Goal: Information Seeking & Learning: Compare options

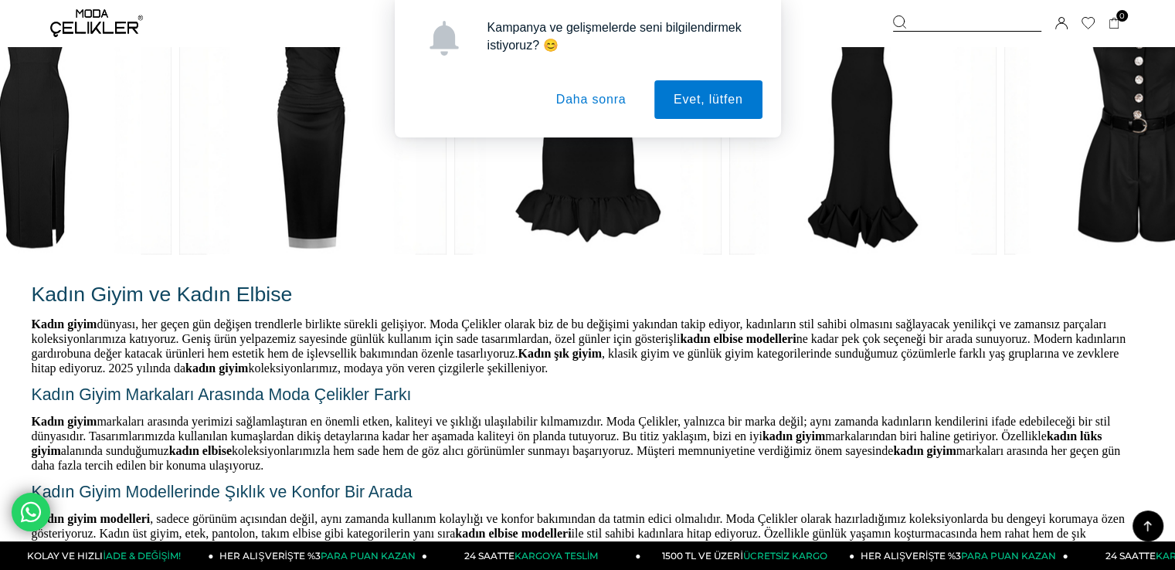
scroll to position [3635, 0]
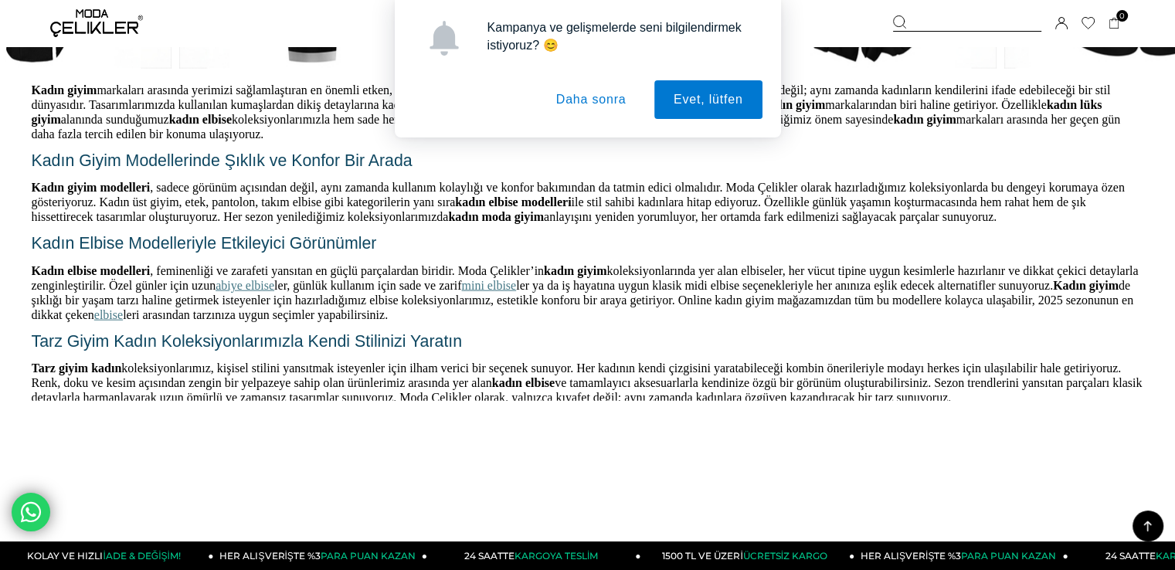
click at [573, 100] on button "Daha sonra" at bounding box center [591, 99] width 109 height 39
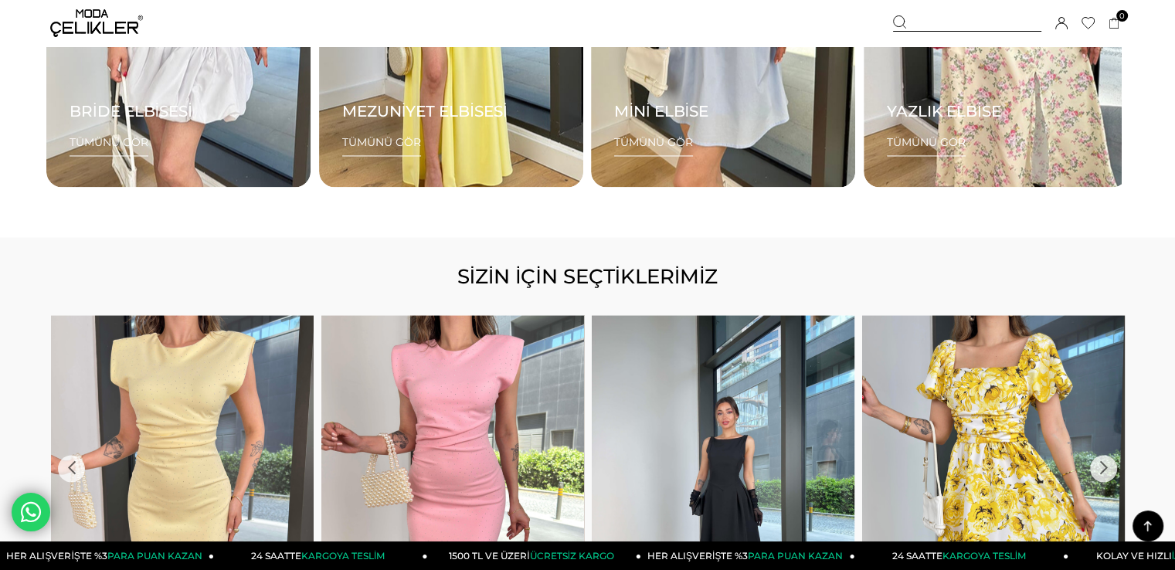
scroll to position [2631, 0]
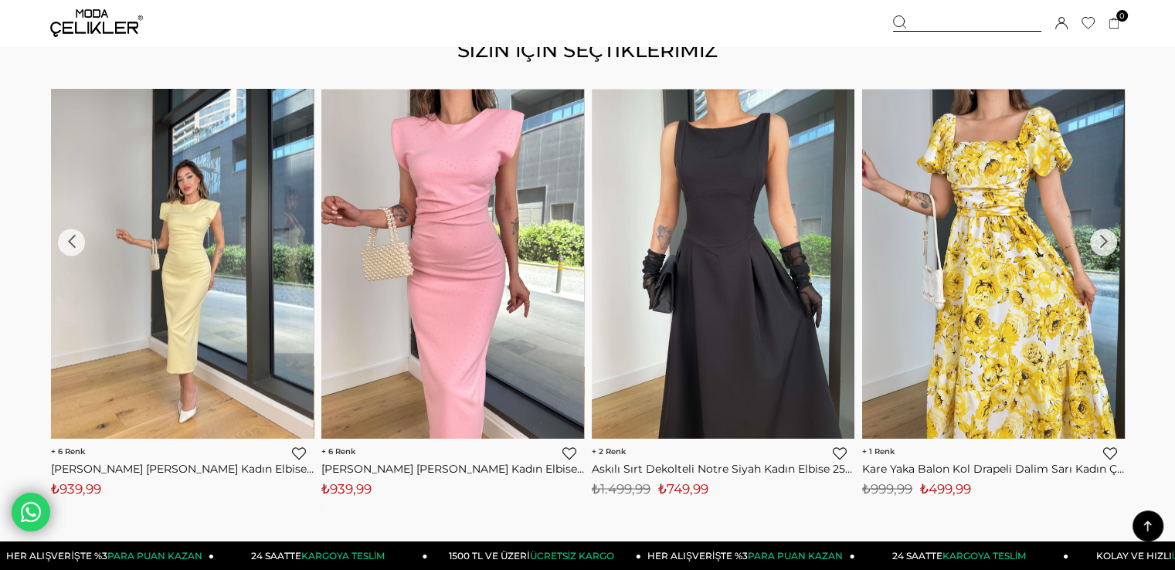
click at [217, 251] on img at bounding box center [182, 264] width 263 height 350
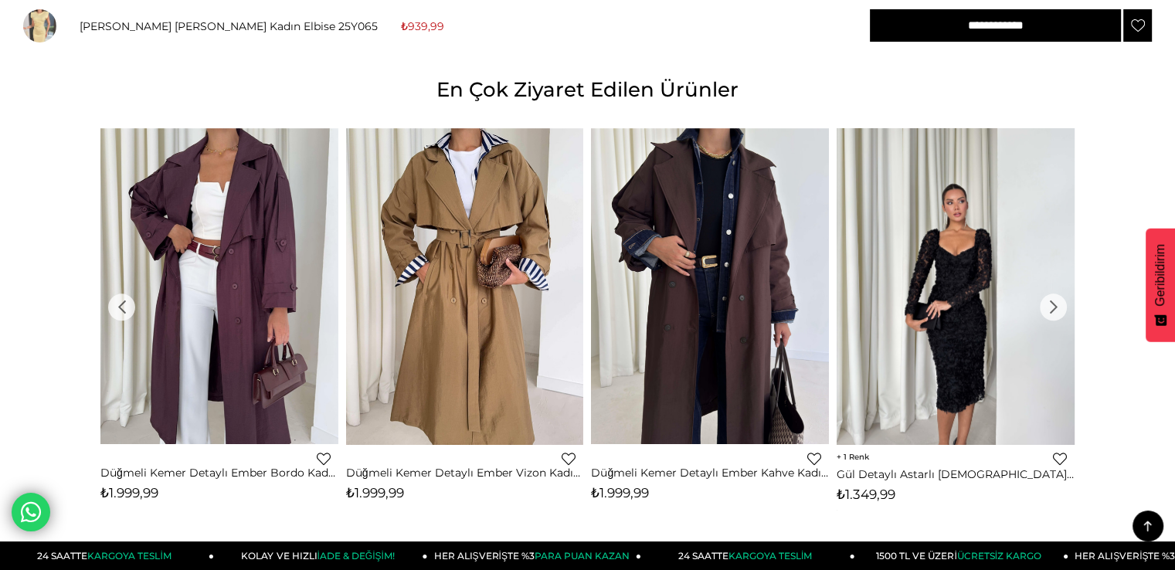
scroll to position [1622, 0]
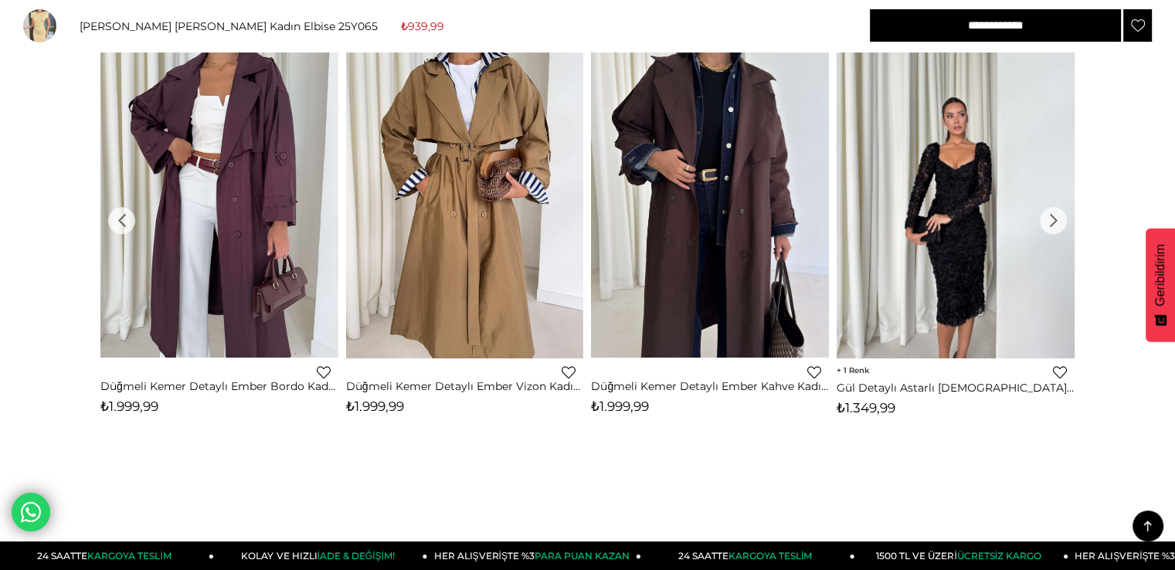
click at [961, 248] on img at bounding box center [956, 200] width 238 height 317
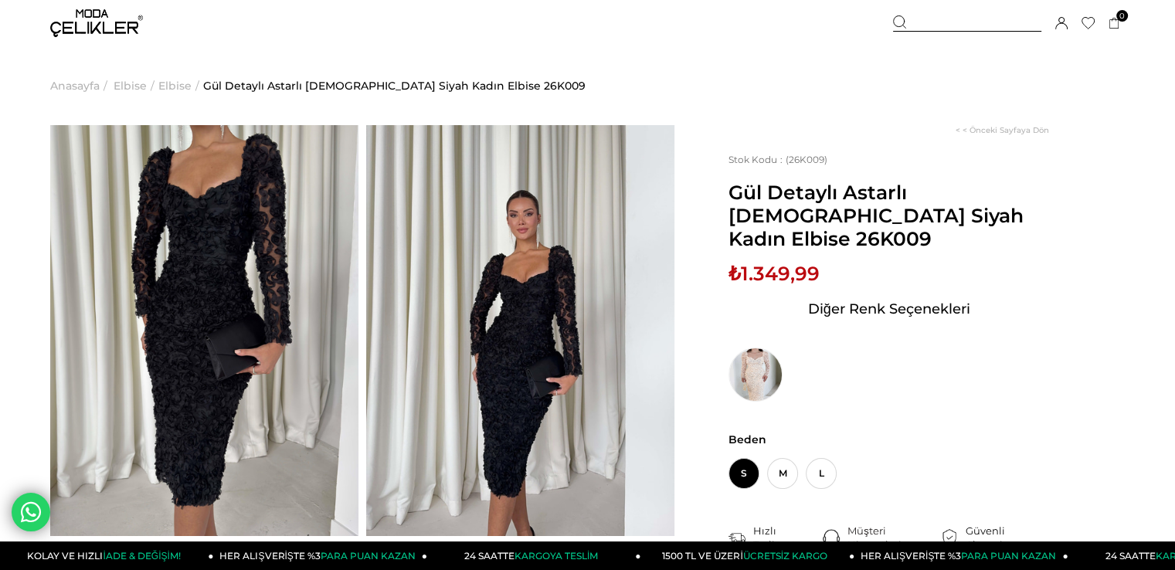
click at [80, 84] on span "Anasayfa" at bounding box center [74, 85] width 49 height 79
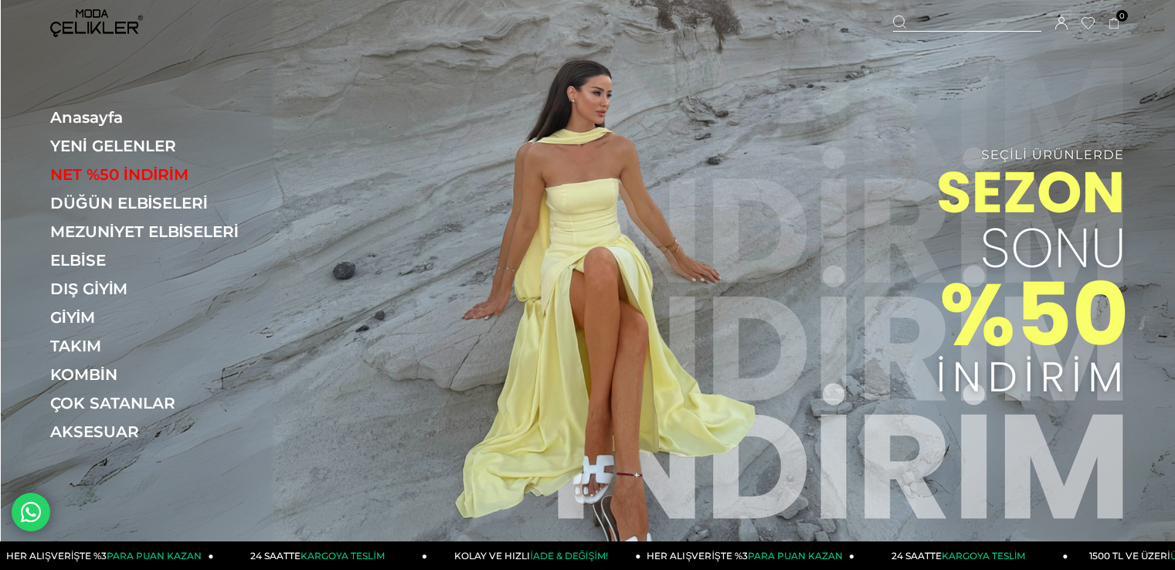
click at [67, 257] on link "ELBİSE" at bounding box center [156, 260] width 212 height 19
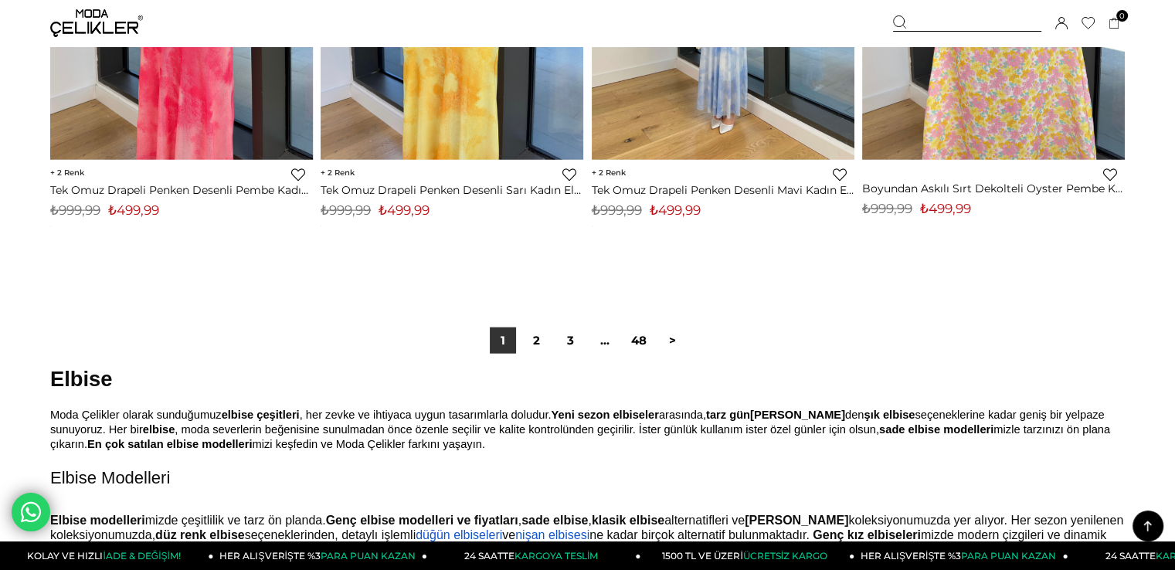
scroll to position [9580, 0]
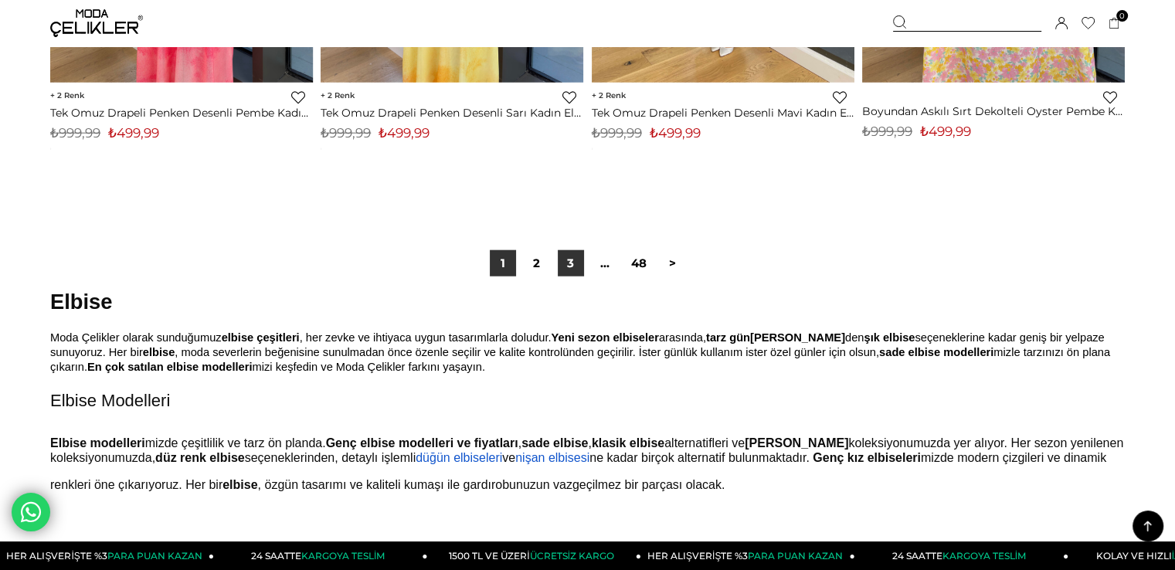
click at [559, 258] on link "3" at bounding box center [571, 263] width 26 height 26
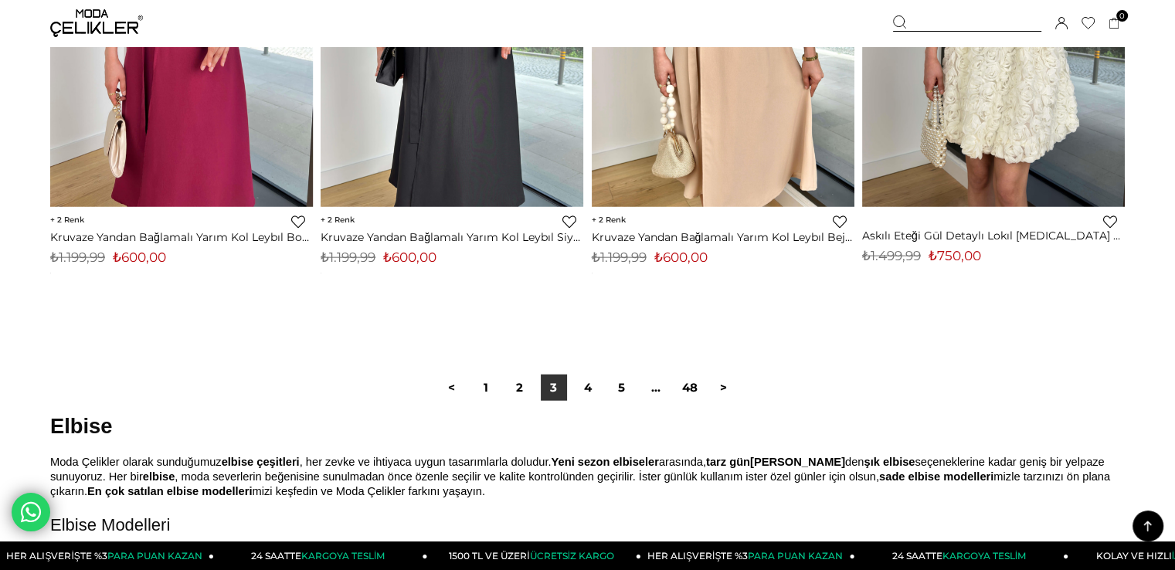
scroll to position [9580, 0]
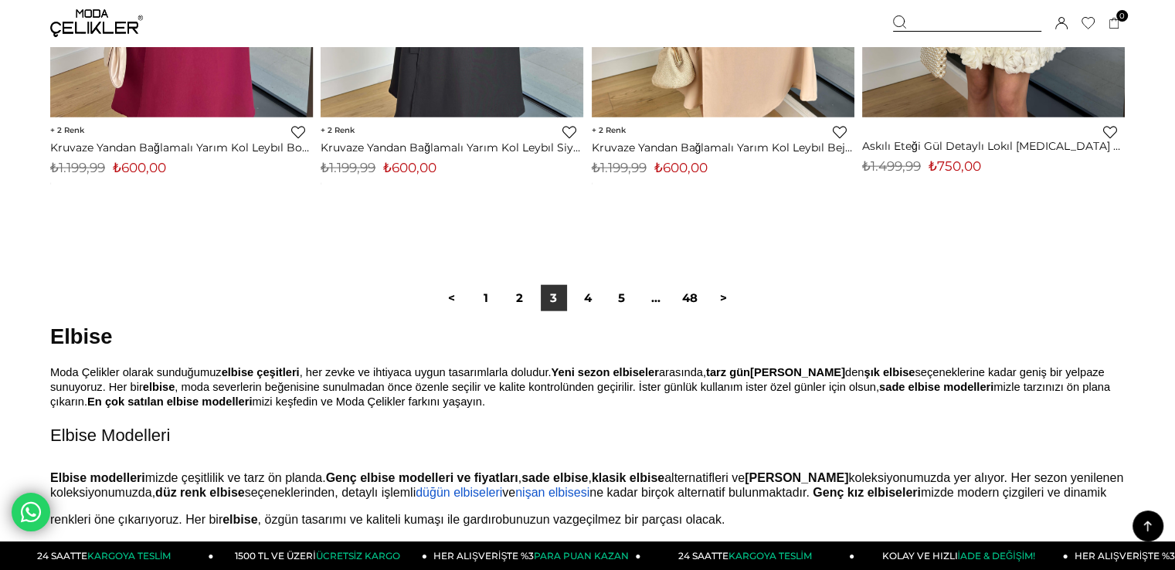
click at [626, 303] on link "5" at bounding box center [622, 298] width 26 height 26
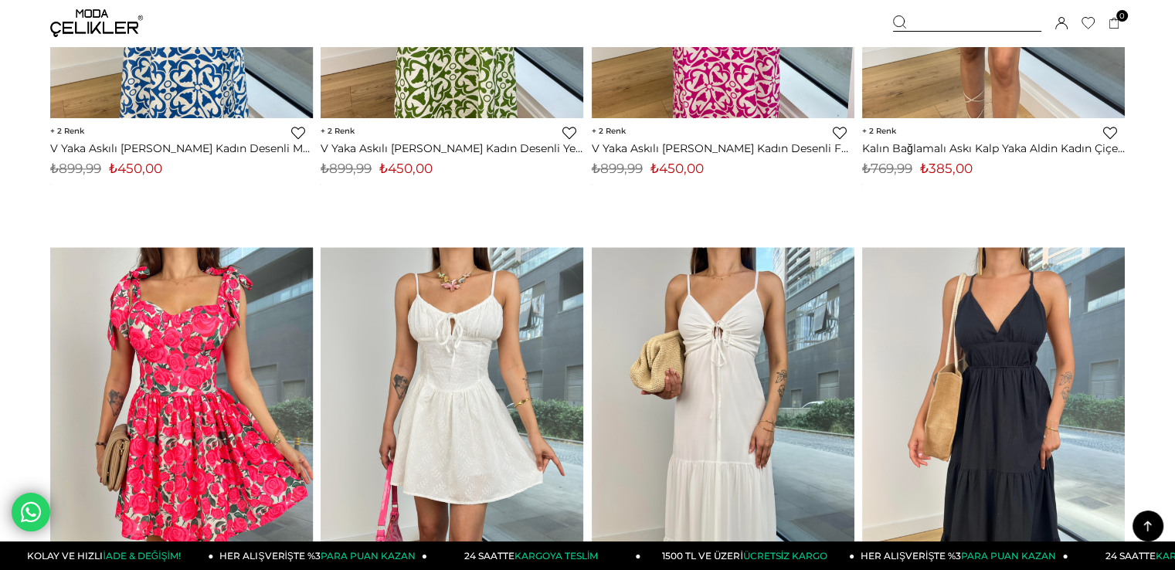
scroll to position [8267, 0]
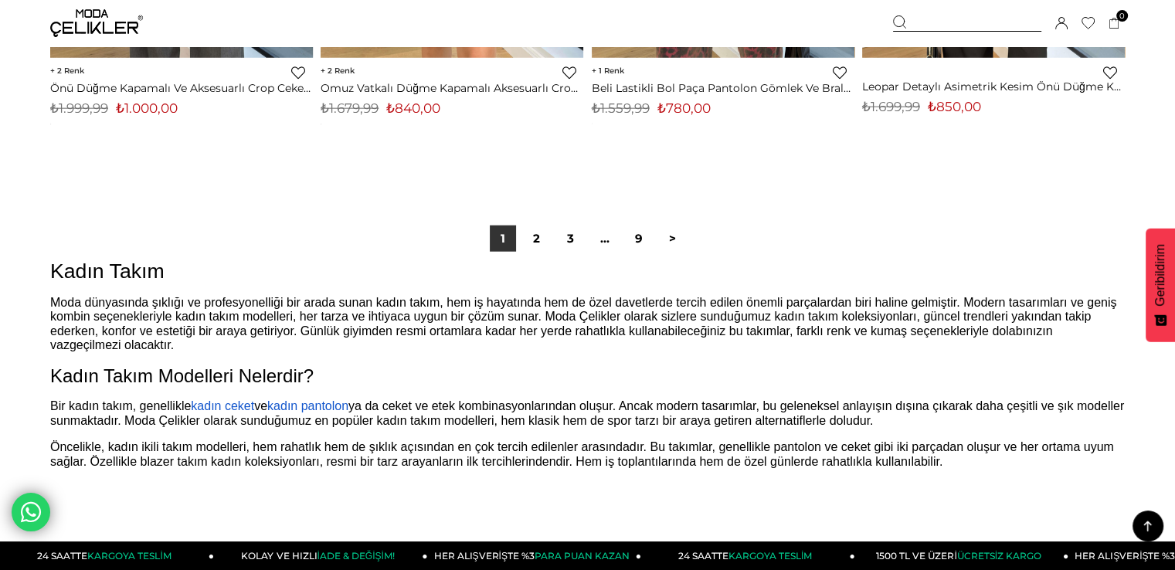
scroll to position [9658, 0]
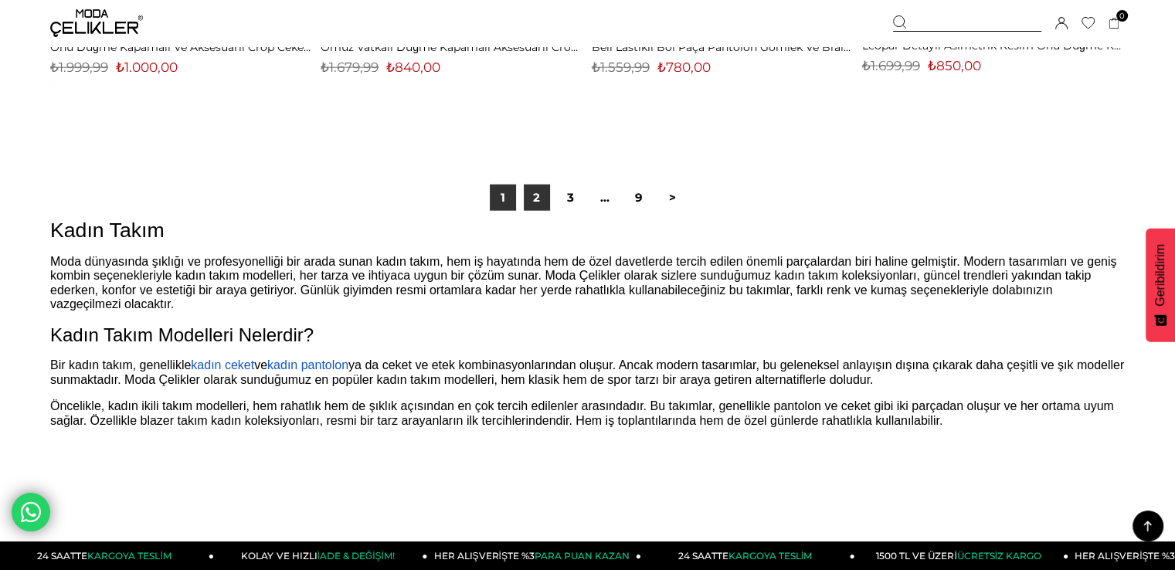
click at [536, 199] on link "2" at bounding box center [537, 198] width 26 height 26
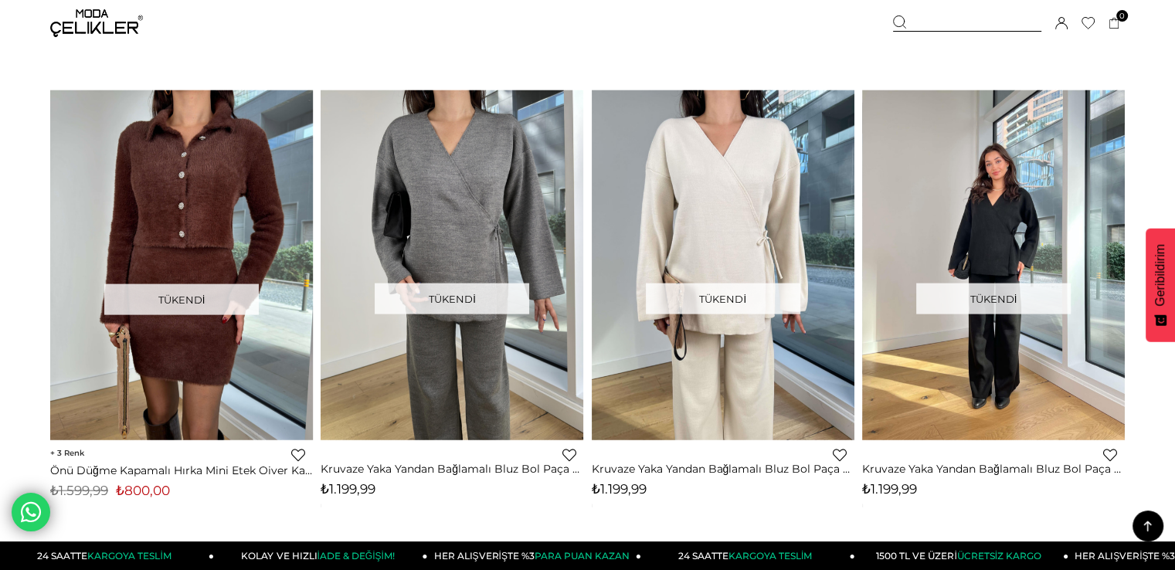
scroll to position [9658, 0]
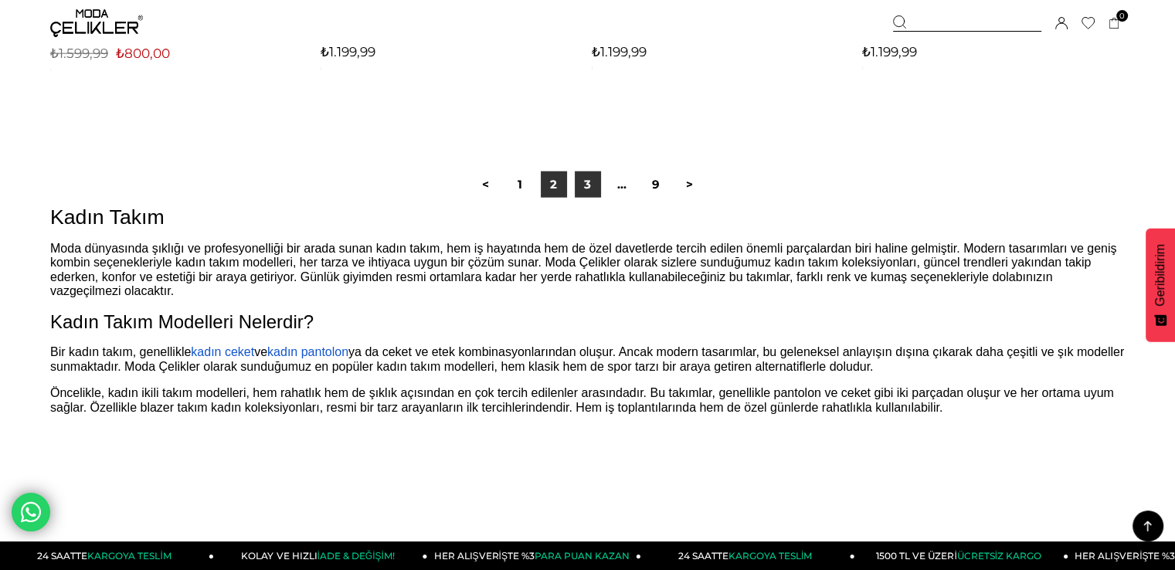
click at [599, 186] on link "3" at bounding box center [588, 185] width 26 height 26
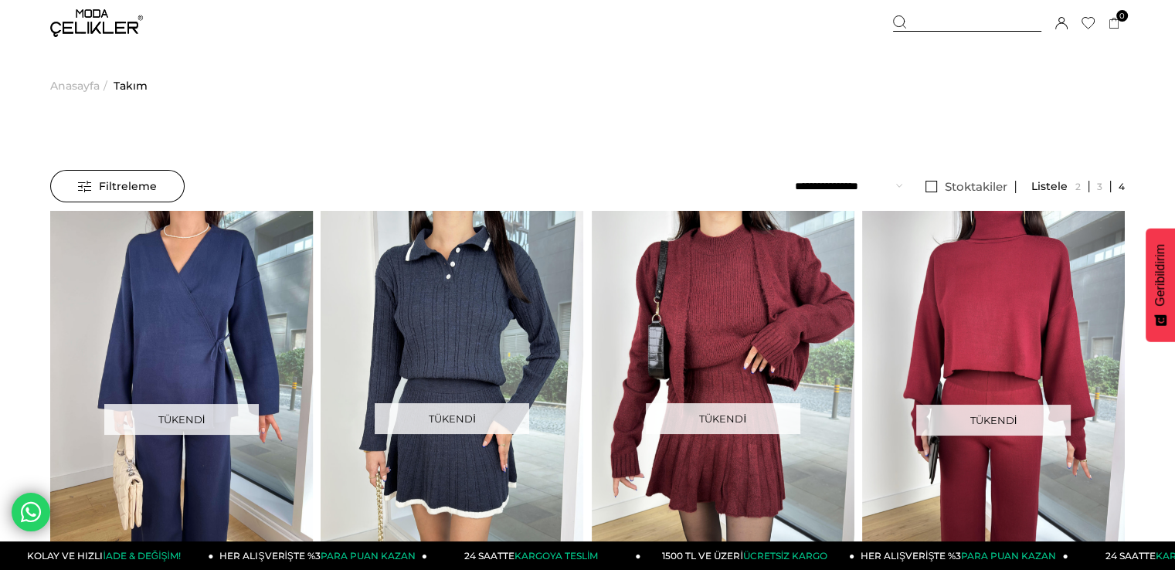
click at [78, 16] on img at bounding box center [96, 23] width 93 height 28
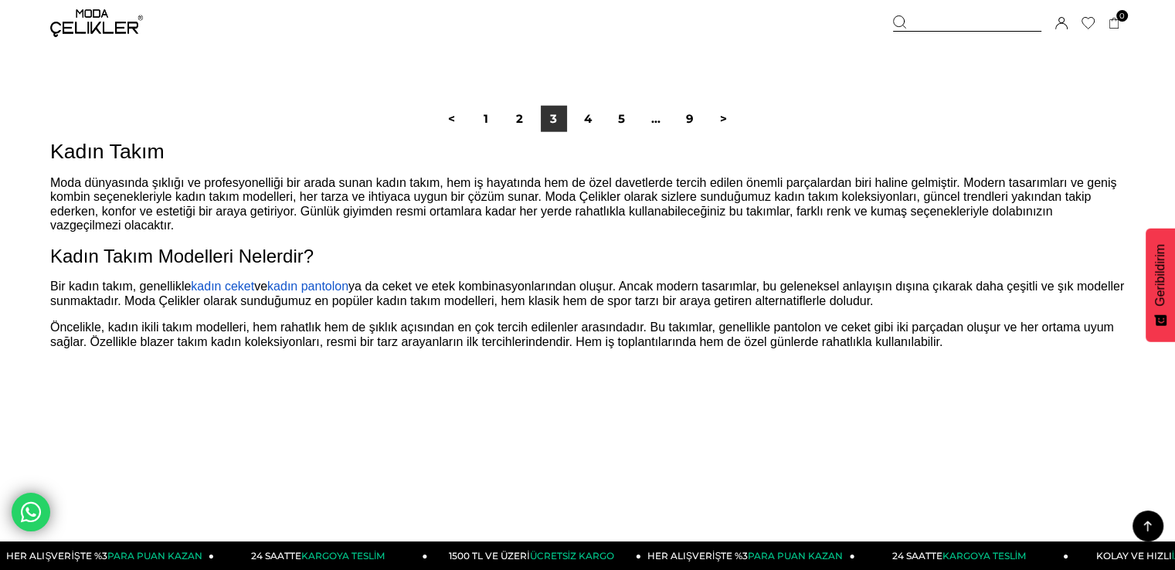
scroll to position [9735, 0]
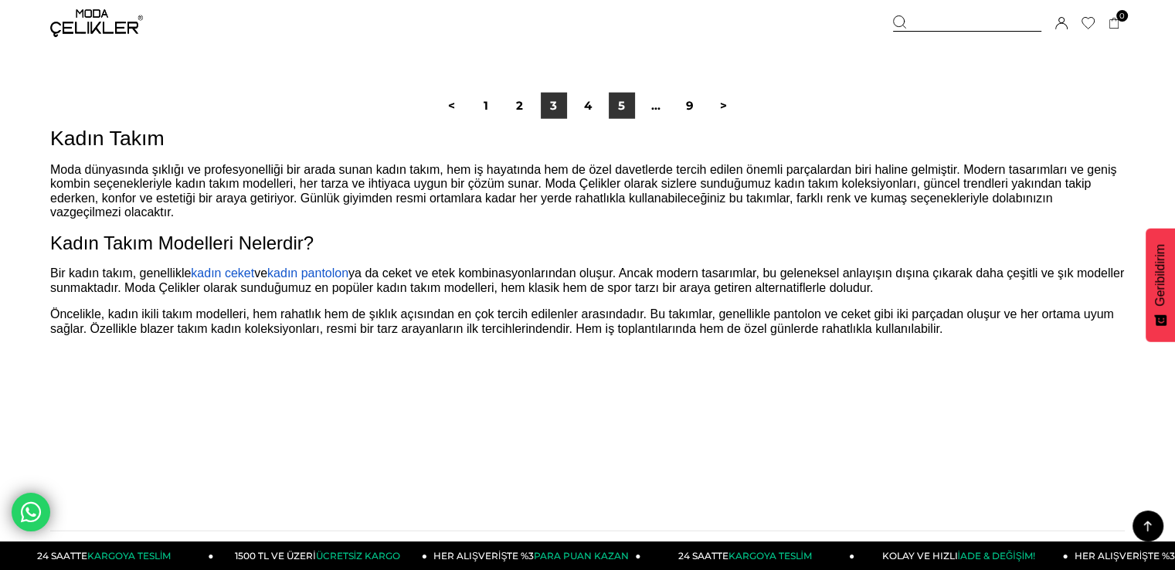
click at [618, 112] on link "5" at bounding box center [622, 106] width 26 height 26
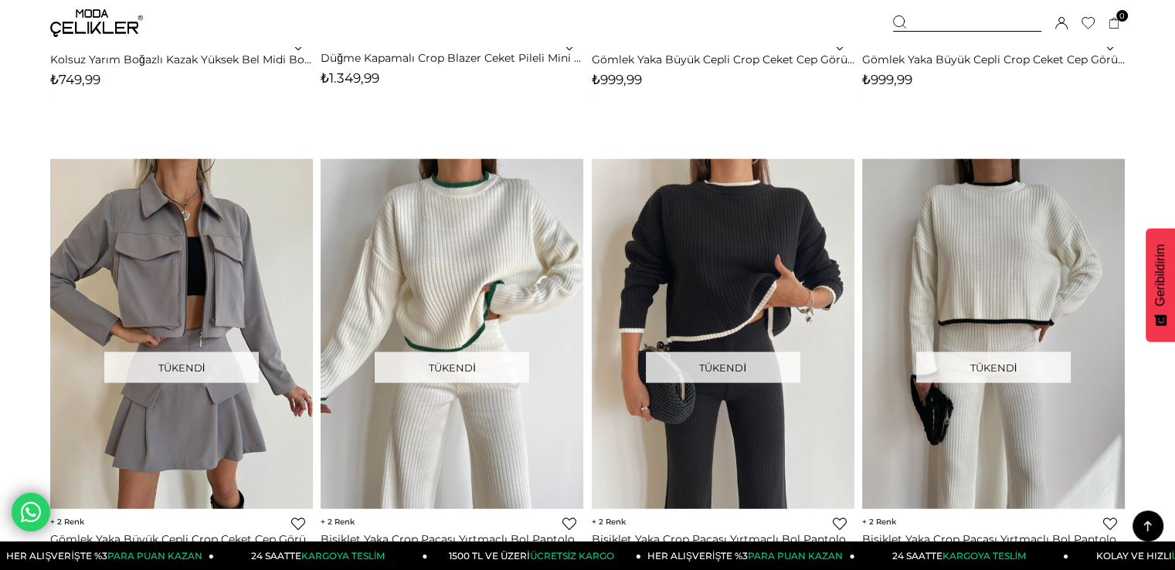
scroll to position [9426, 0]
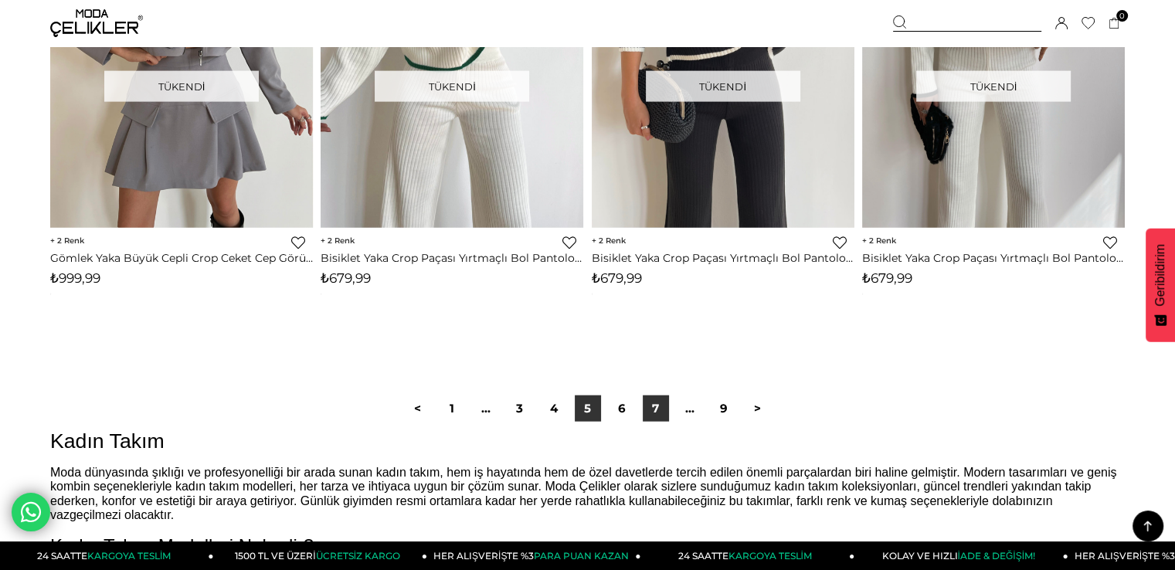
click at [663, 413] on link "7" at bounding box center [656, 409] width 26 height 26
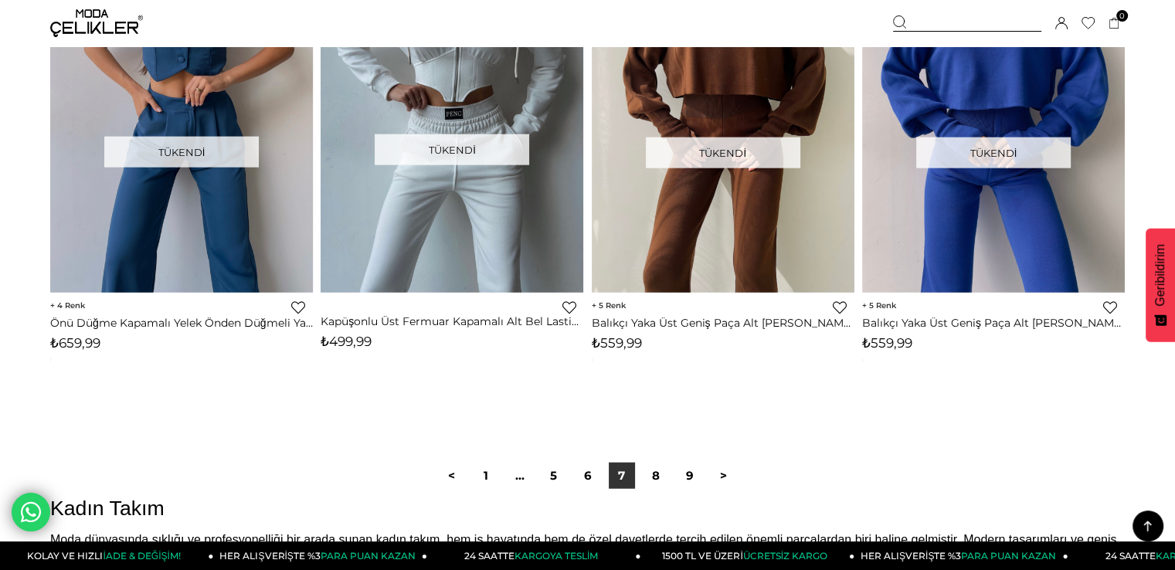
scroll to position [9479, 0]
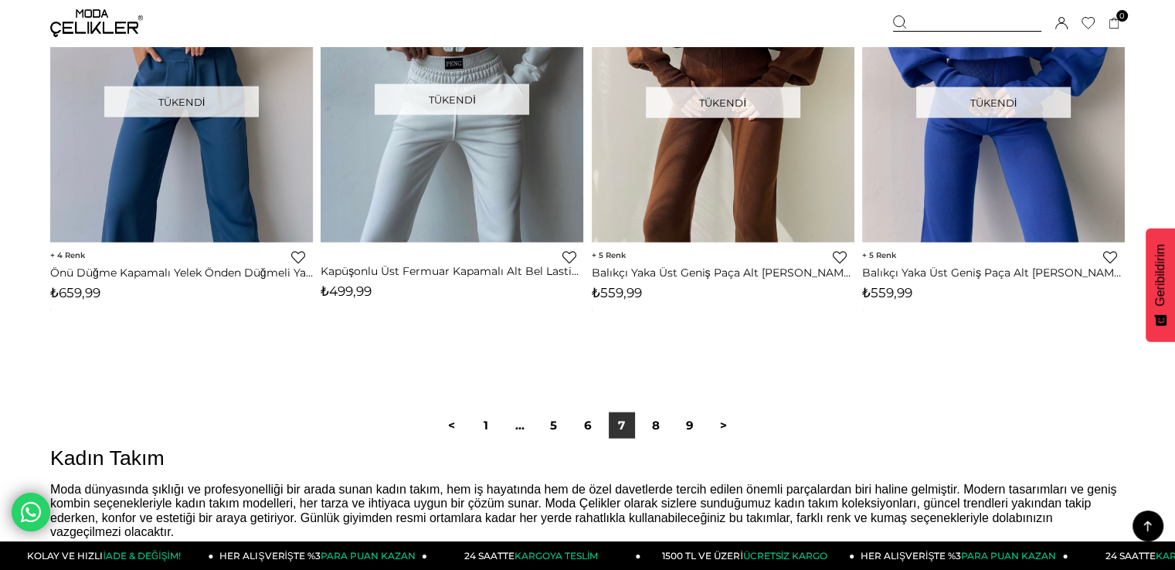
click at [671, 447] on div "< 1 ... 5 6 7 8 9 >" at bounding box center [587, 426] width 1075 height 104
click at [681, 437] on link "9" at bounding box center [690, 426] width 26 height 26
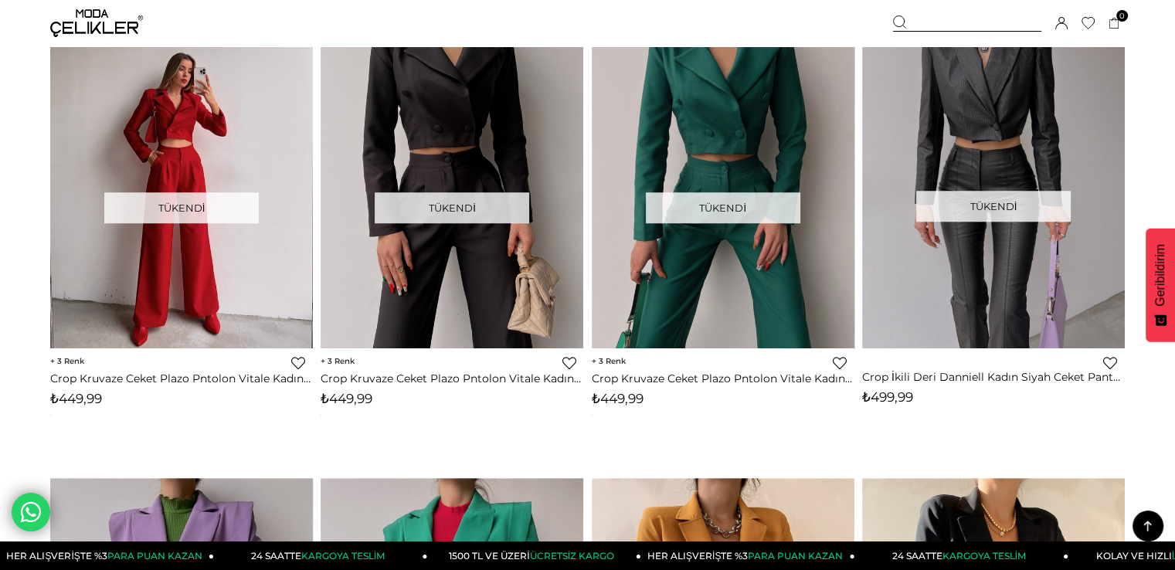
scroll to position [1236, 0]
